Goal: Entertainment & Leisure: Consume media (video, audio)

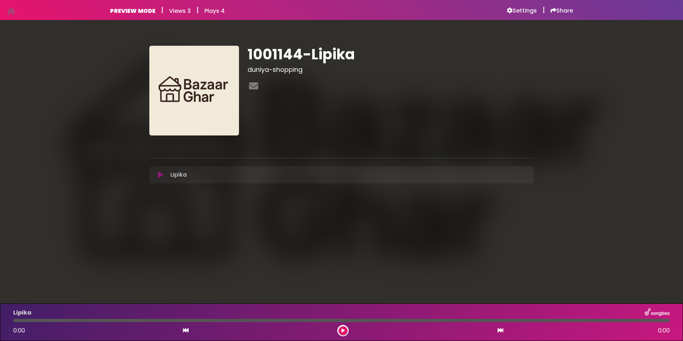
click at [339, 332] on button at bounding box center [343, 330] width 9 height 9
click at [344, 330] on icon at bounding box center [342, 330] width 3 height 4
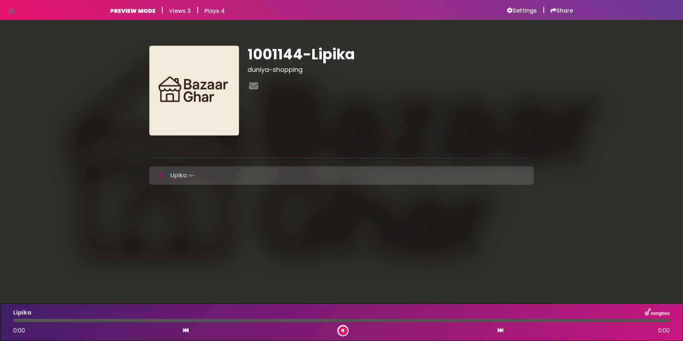
click at [35, 319] on div at bounding box center [341, 320] width 656 height 3
click at [112, 318] on div "[PERSON_NAME] 0:05 3:48" at bounding box center [341, 322] width 665 height 28
click at [112, 319] on div at bounding box center [341, 320] width 656 height 3
click at [204, 320] on div at bounding box center [341, 320] width 656 height 3
click at [119, 320] on div at bounding box center [66, 320] width 106 height 3
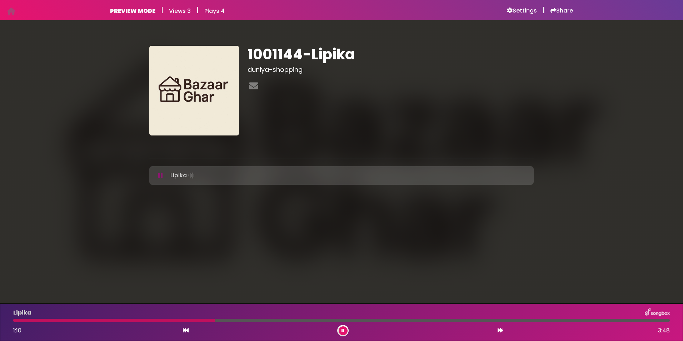
click at [277, 320] on div at bounding box center [341, 320] width 656 height 3
click at [336, 321] on div at bounding box center [341, 320] width 656 height 3
click at [395, 320] on div at bounding box center [341, 320] width 656 height 3
click at [348, 320] on div at bounding box center [180, 320] width 335 height 3
